Goal: Check status: Check status

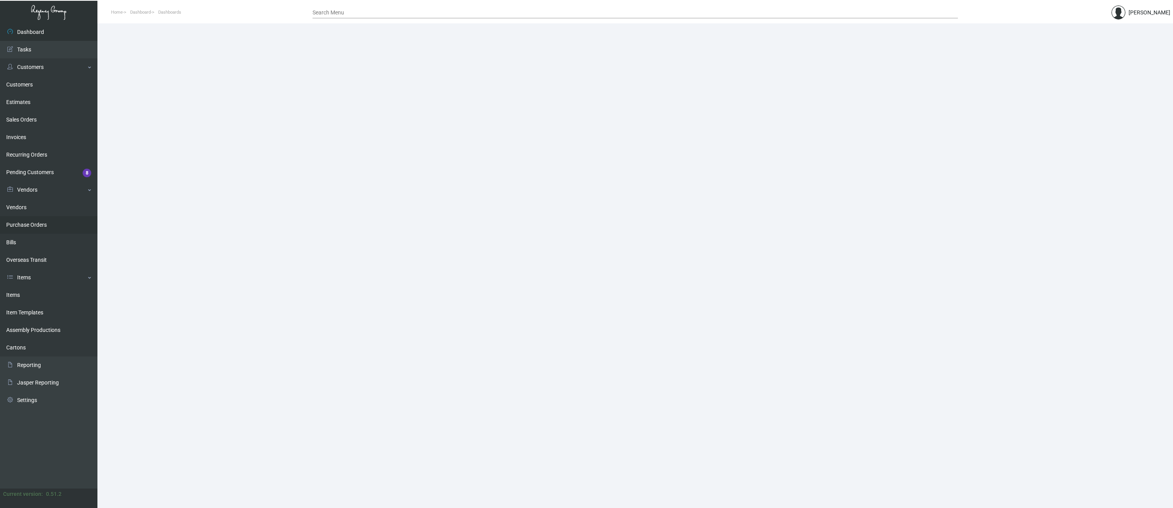
click at [46, 223] on link "Purchase Orders" at bounding box center [48, 225] width 97 height 18
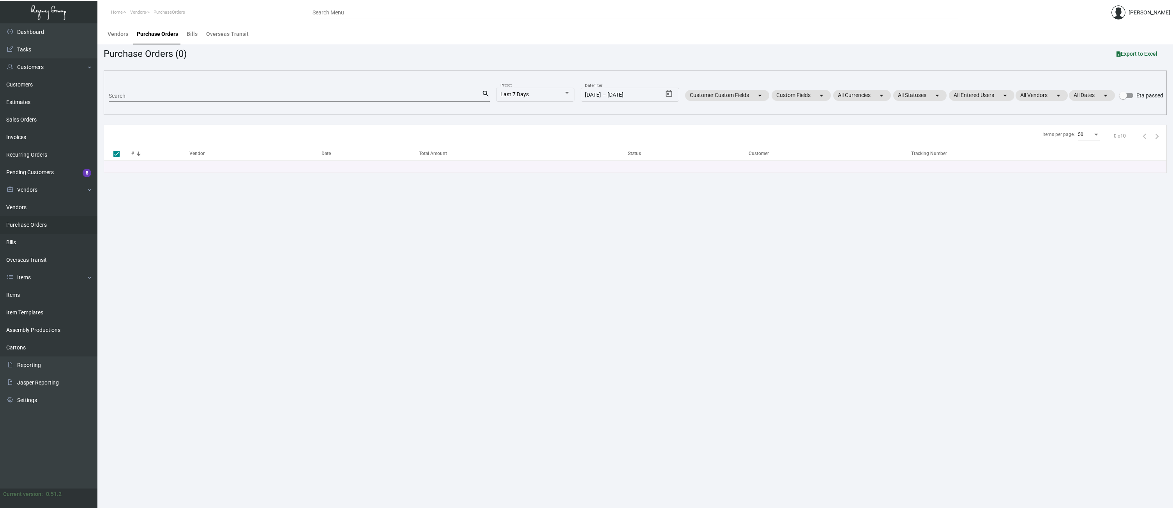
click at [187, 92] on div "Search" at bounding box center [295, 96] width 373 height 12
paste input "87388"
type input "87388"
checkbox input "false"
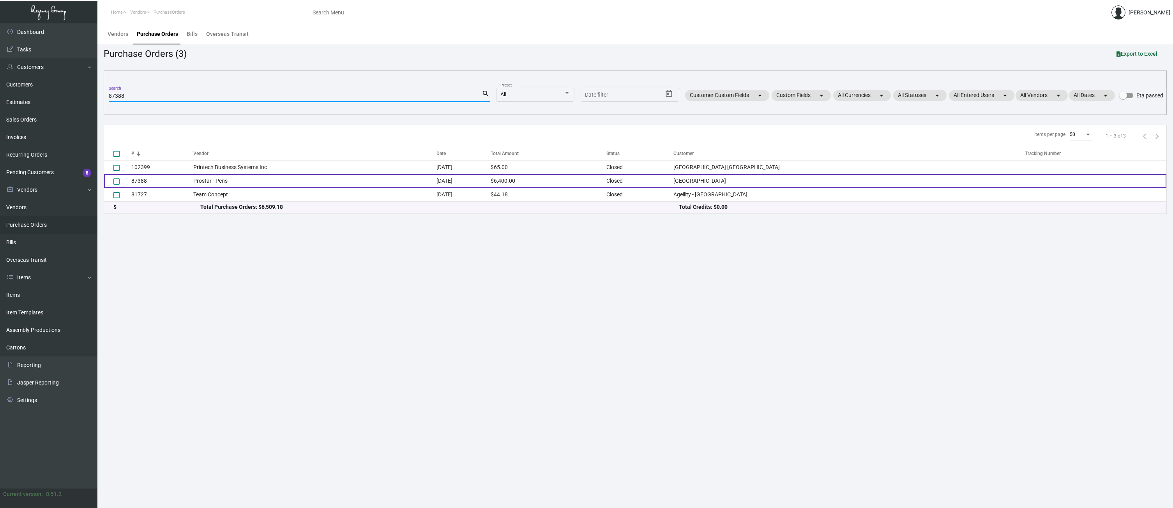
click at [198, 181] on td "Prostar - Pens" at bounding box center [314, 181] width 243 height 14
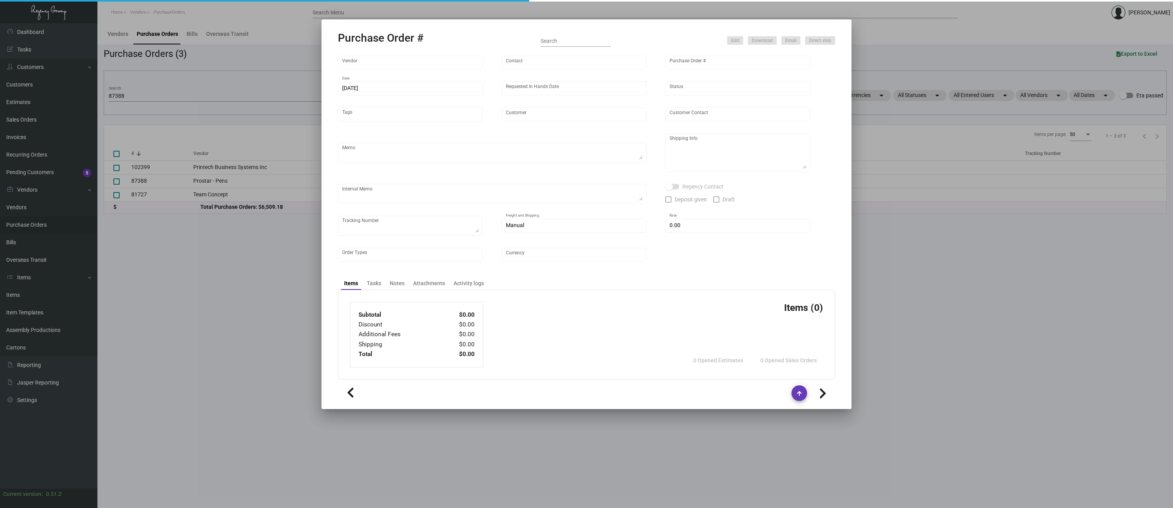
type input "Prostar - Pens"
type input "[PERSON_NAME]"
type input "87388"
type input "[DATE]"
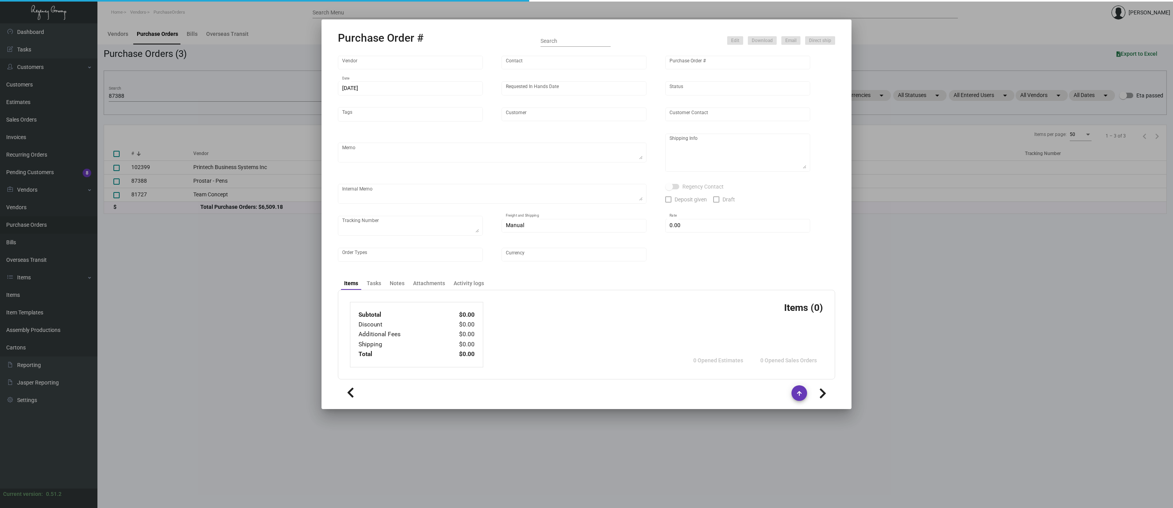
type input "[GEOGRAPHIC_DATA]"
type textarea "Regency Group NJ [PERSON_NAME] [STREET_ADDRESS]"
checkbox input "true"
type input "$ 0.00"
type input "United States Dollar $"
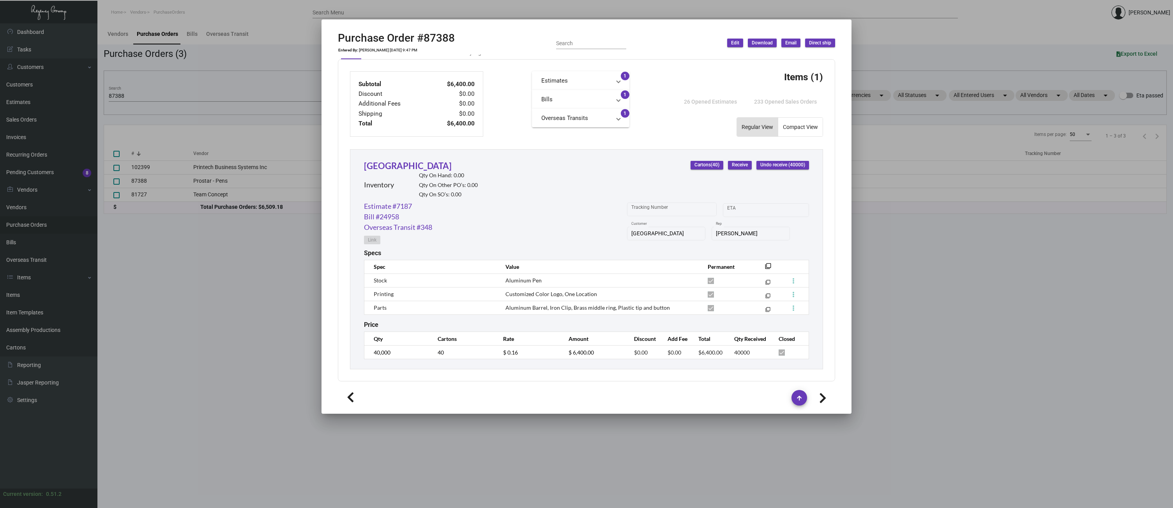
scroll to position [269, 0]
drag, startPoint x: 505, startPoint y: 281, endPoint x: 561, endPoint y: 281, distance: 55.3
click at [561, 281] on td "Aluminum Pen" at bounding box center [599, 281] width 202 height 14
copy span "Aluminum Pen"
drag, startPoint x: 505, startPoint y: 307, endPoint x: 667, endPoint y: 307, distance: 162.1
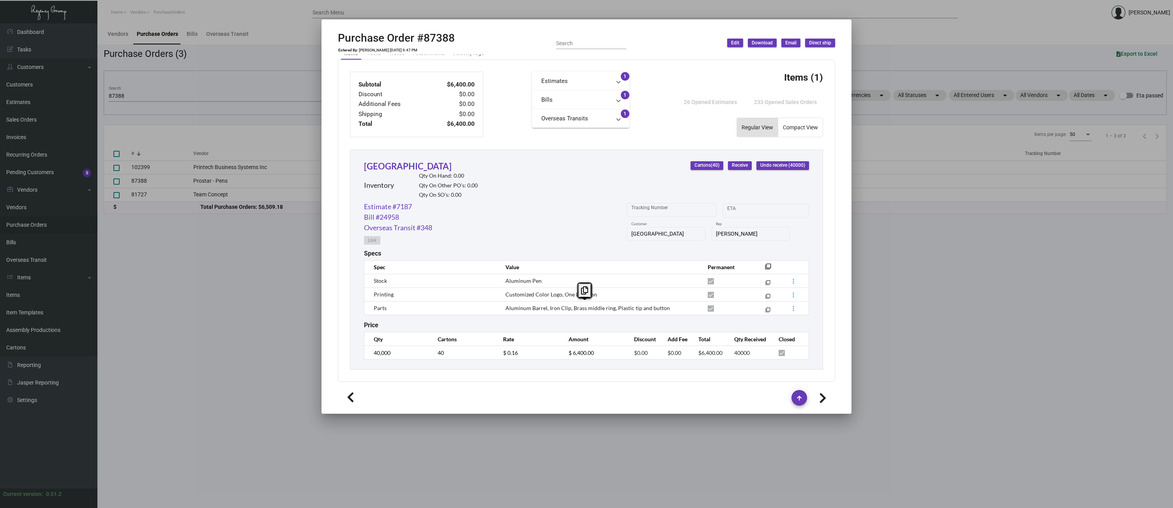
click at [667, 307] on td "Aluminum Barrel, Iron Clip, Brass middle ring, Plastic tip and button" at bounding box center [599, 308] width 202 height 14
copy span "Aluminum Barrel, Iron Clip, Brass middle ring, Plastic tip and button"
drag, startPoint x: 458, startPoint y: 42, endPoint x: 423, endPoint y: 41, distance: 35.5
click at [423, 41] on div "Purchase Order #87388 Entered By: [PERSON_NAME] [DATE] 9:47 PM Search Edit Down…" at bounding box center [586, 43] width 497 height 23
copy h2 "87388"
